Goal: Information Seeking & Learning: Learn about a topic

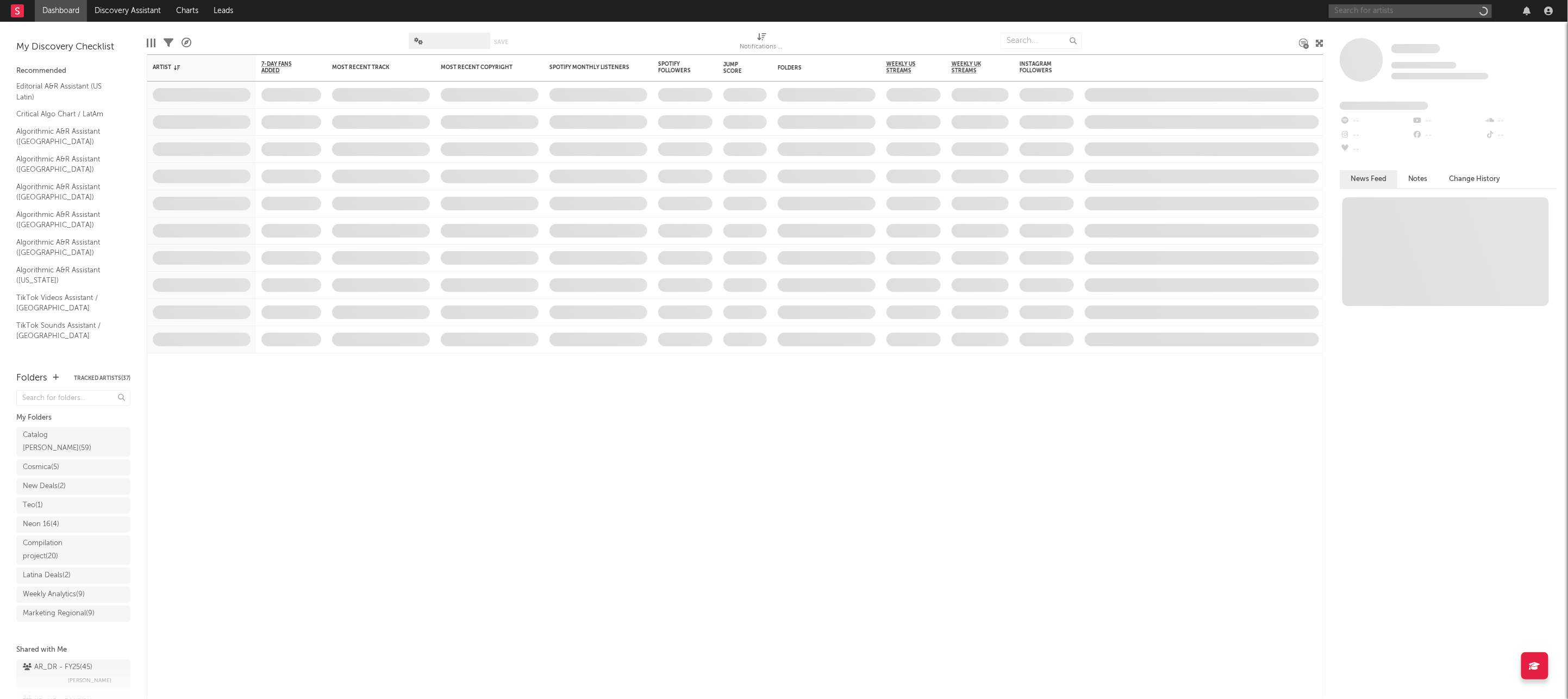
click at [1369, 8] on input "text" at bounding box center [1410, 11] width 163 height 13
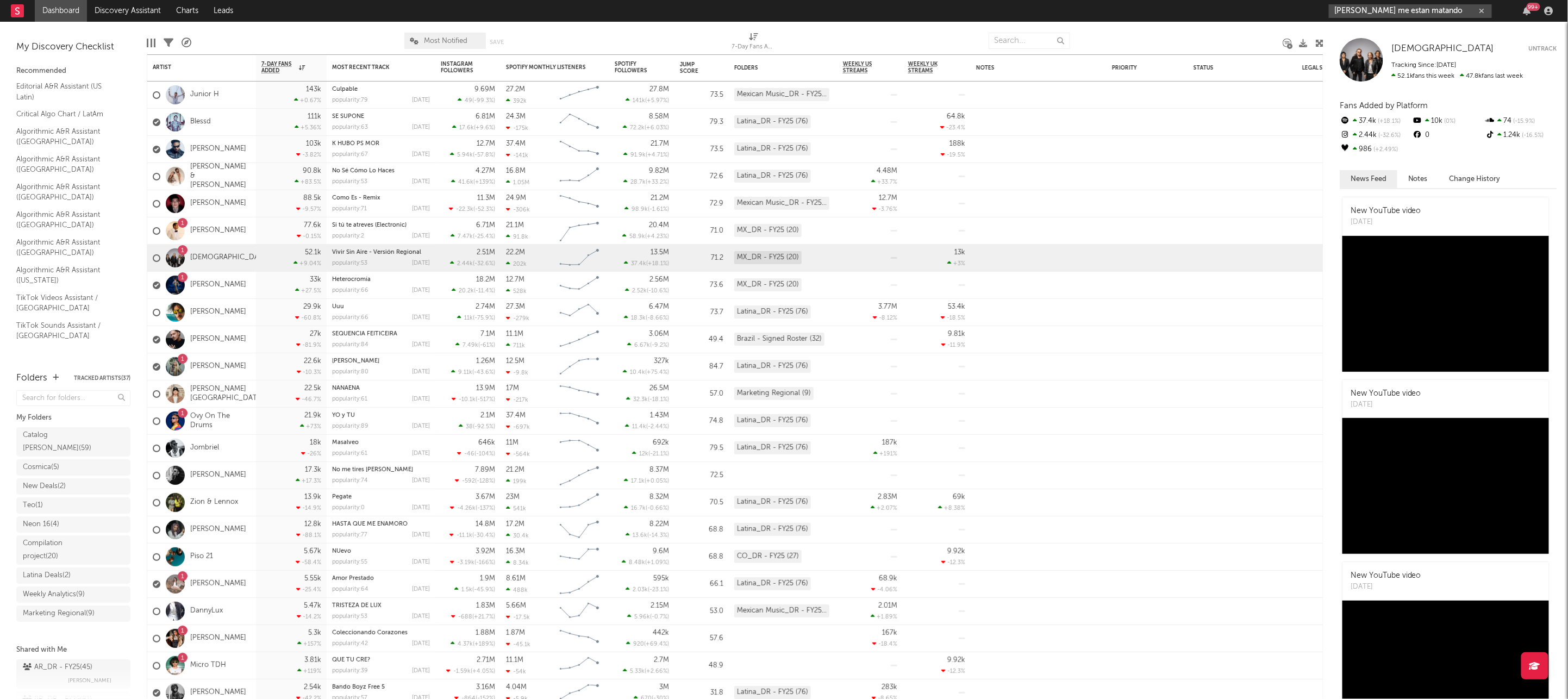
click at [1440, 10] on input "[PERSON_NAME] me estan matando" at bounding box center [1410, 11] width 163 height 13
type input "[PERSON_NAME] me estan matando"
click at [1428, 33] on div "[PERSON_NAME], Me Estás Matando" at bounding box center [1427, 37] width 119 height 26
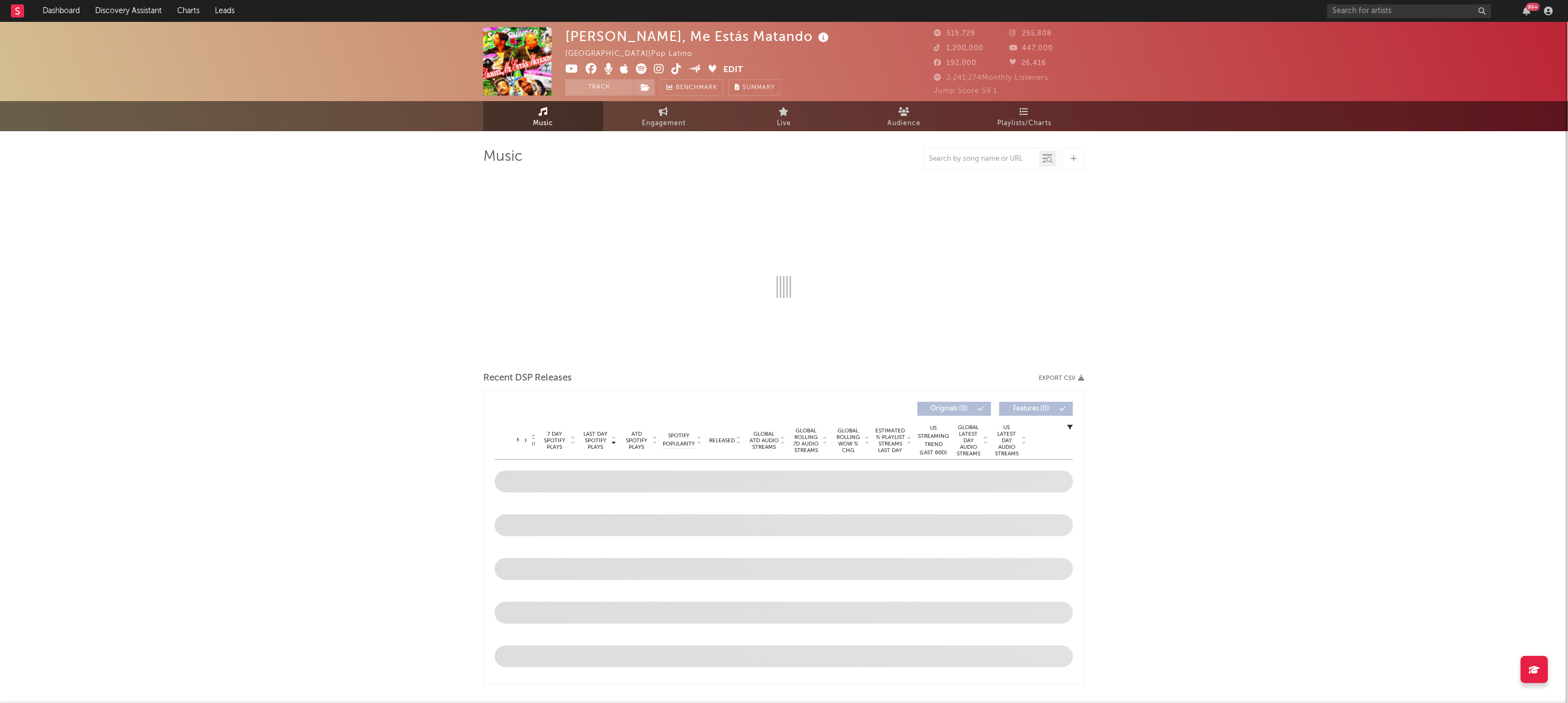
select select "6m"
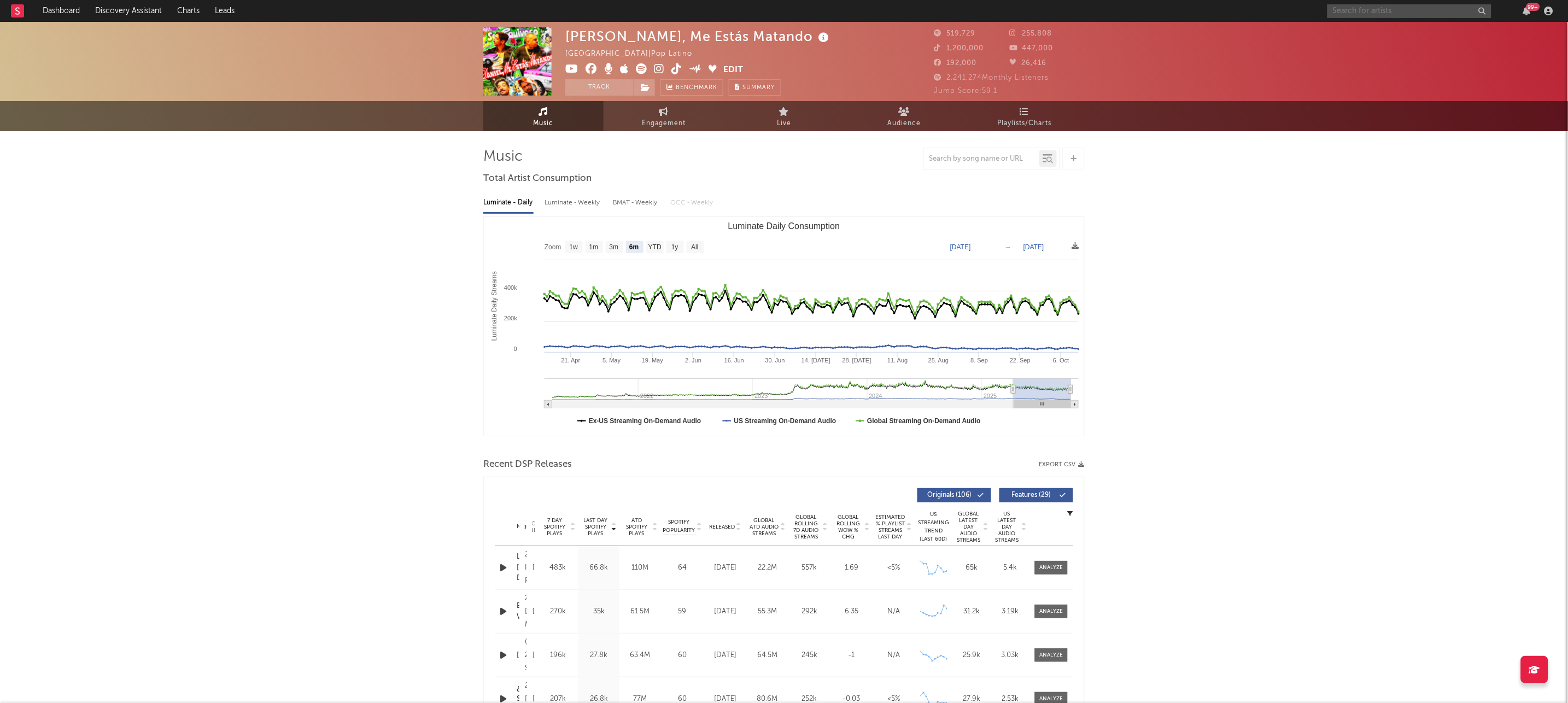
click at [1435, 9] on input "text" at bounding box center [1410, 11] width 164 height 13
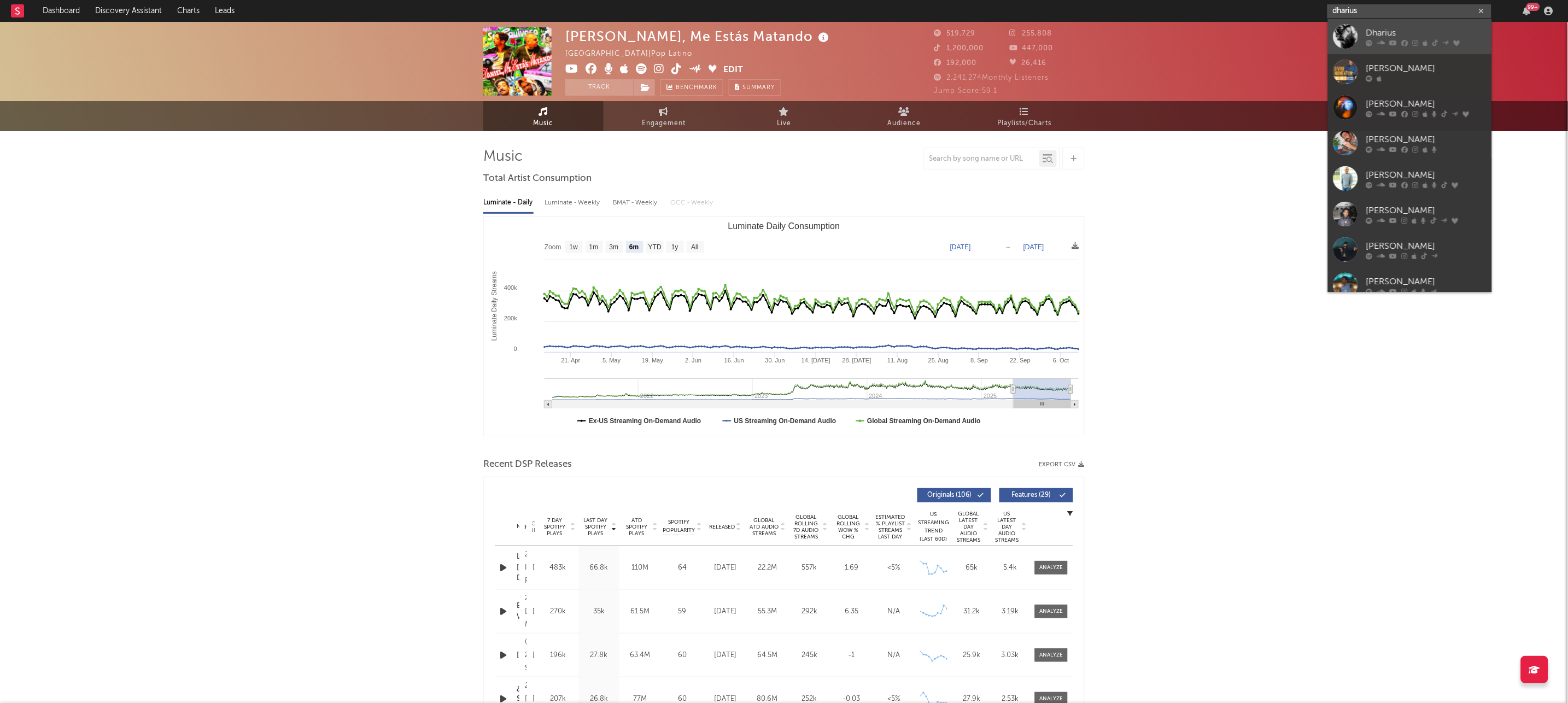
type input "dharius"
click at [1367, 31] on div "Dharius" at bounding box center [1427, 33] width 120 height 13
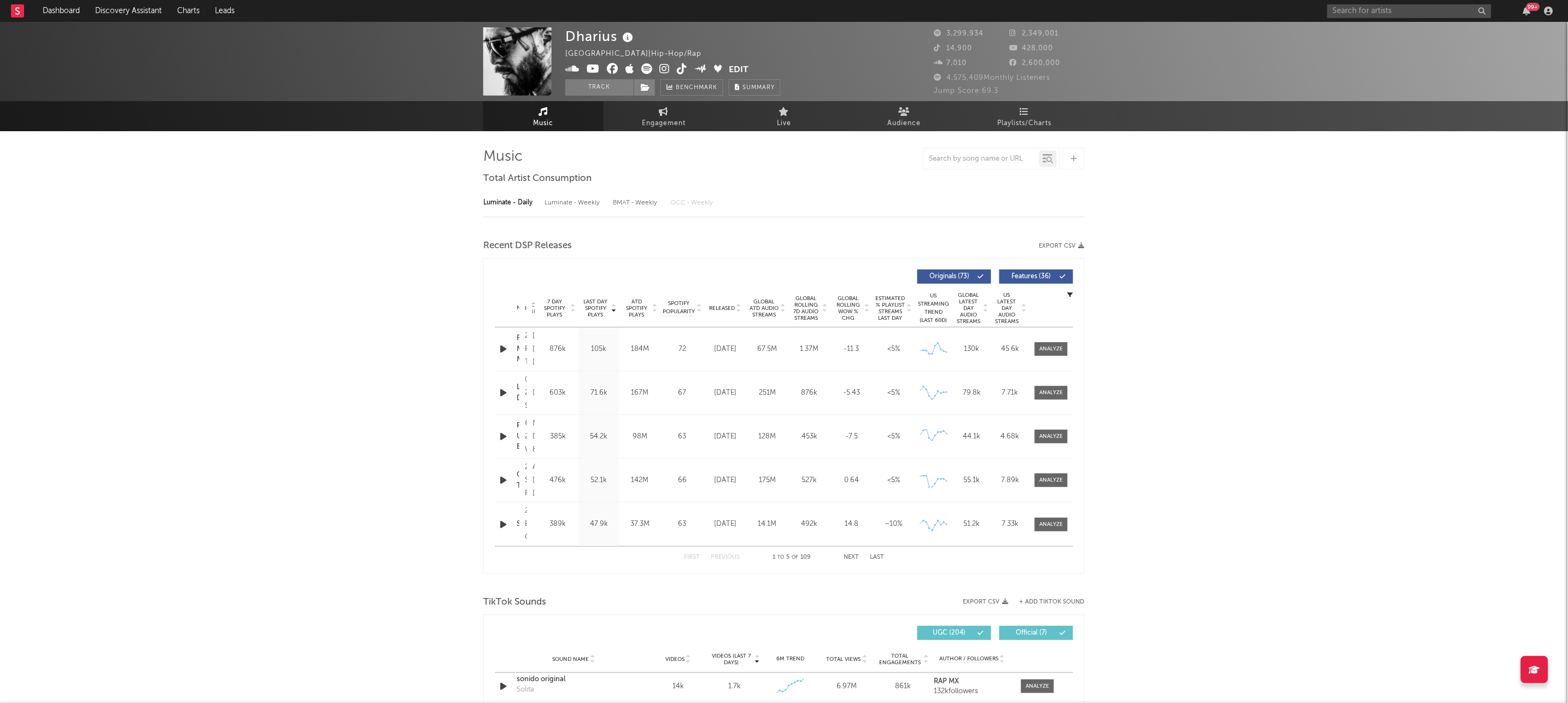
select select "6m"
